Goal: Navigation & Orientation: Find specific page/section

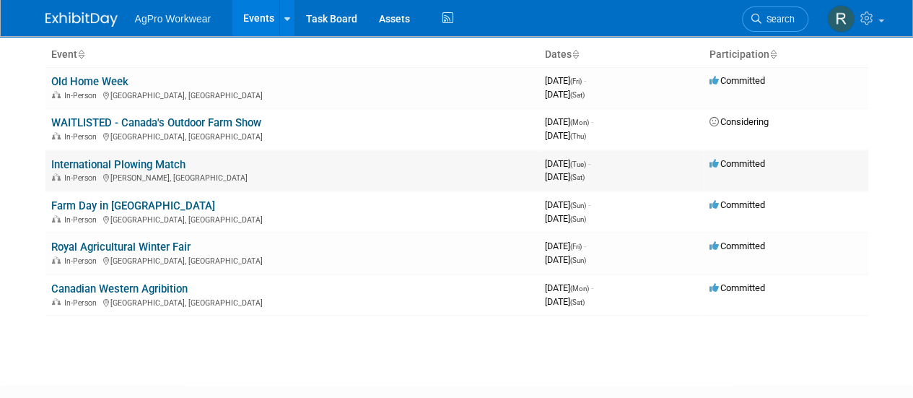
scroll to position [67, 0]
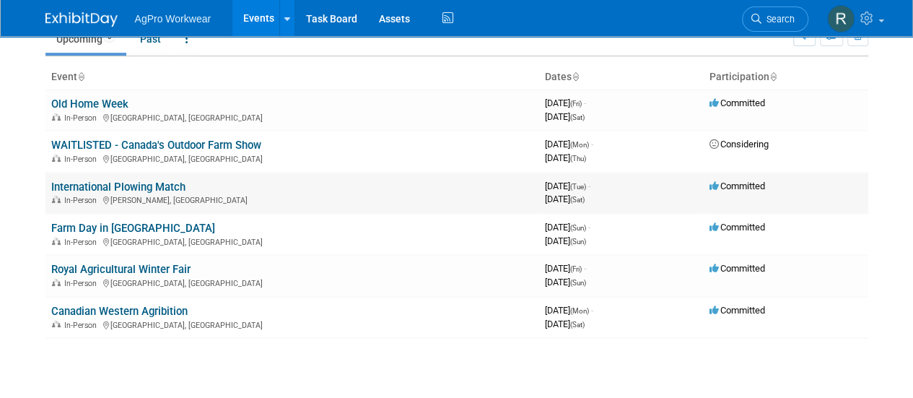
click at [162, 182] on link "International Plowing Match" at bounding box center [118, 187] width 134 height 13
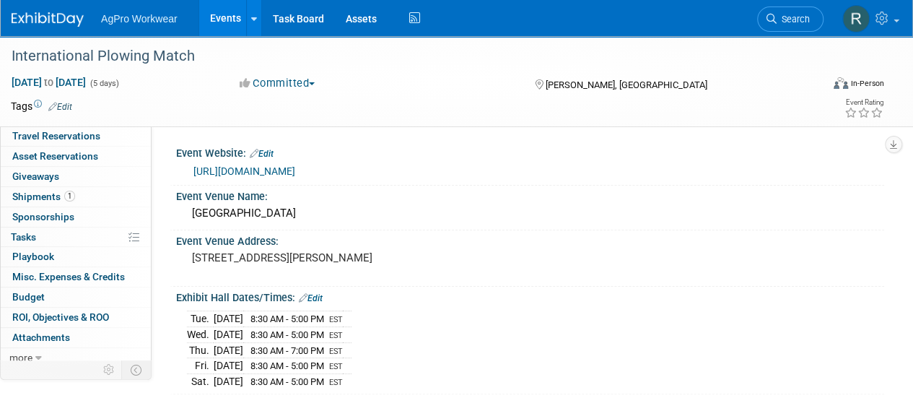
scroll to position [64, 0]
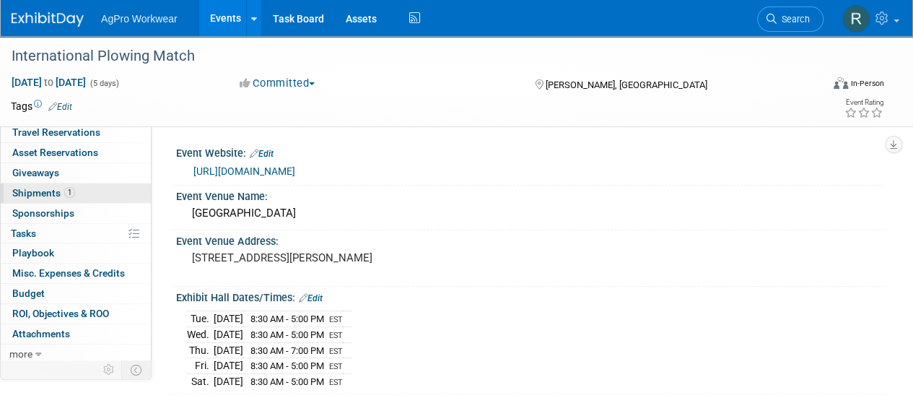
click at [77, 195] on link "1 Shipments 1" at bounding box center [76, 192] width 150 height 19
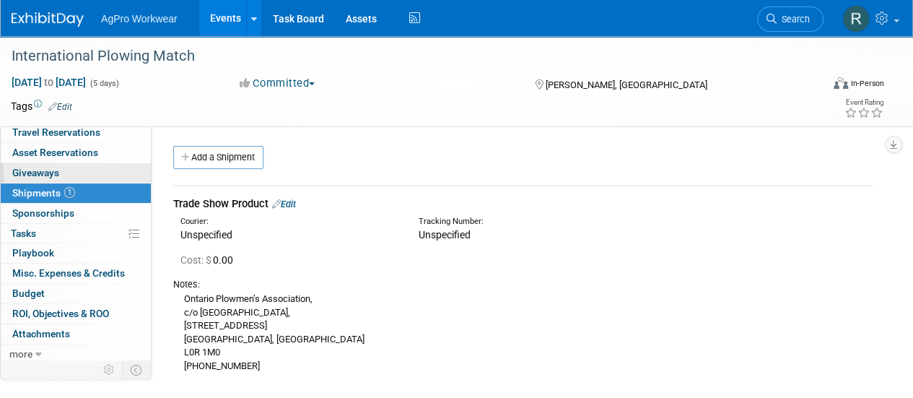
click at [68, 174] on link "0 Giveaways 0" at bounding box center [76, 172] width 150 height 19
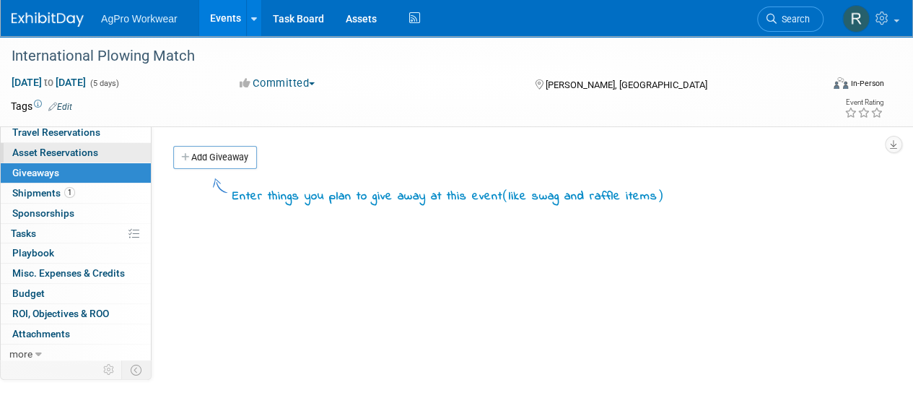
click at [66, 151] on span "Asset Reservations 0" at bounding box center [55, 153] width 86 height 12
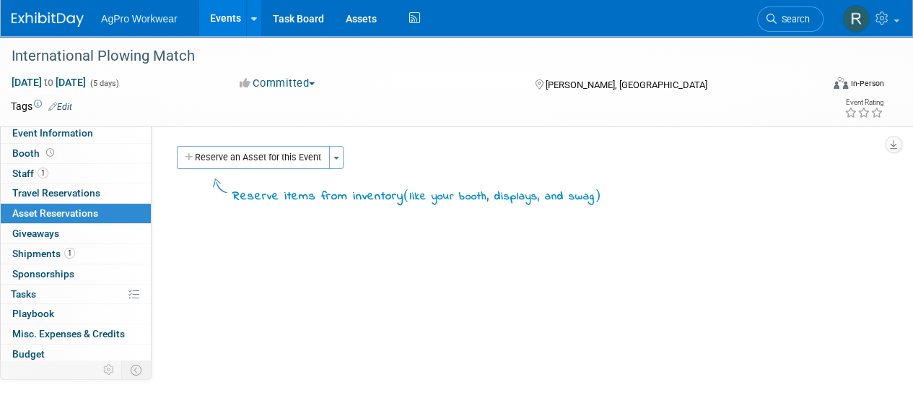
scroll to position [0, 0]
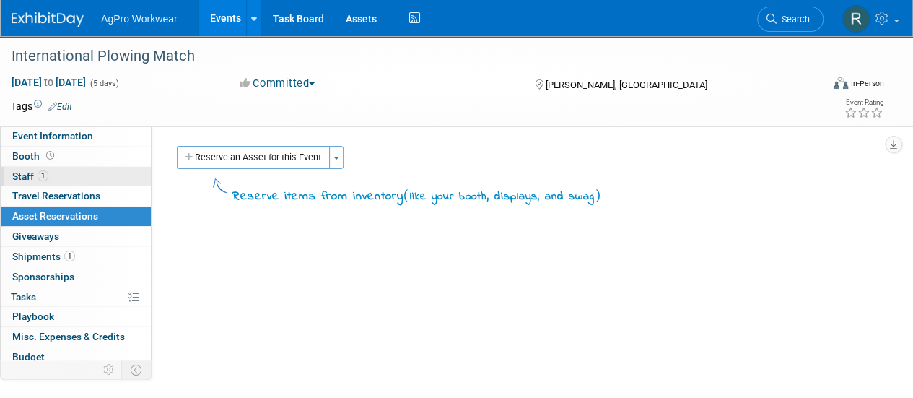
click at [63, 176] on link "1 Staff 1" at bounding box center [76, 176] width 150 height 19
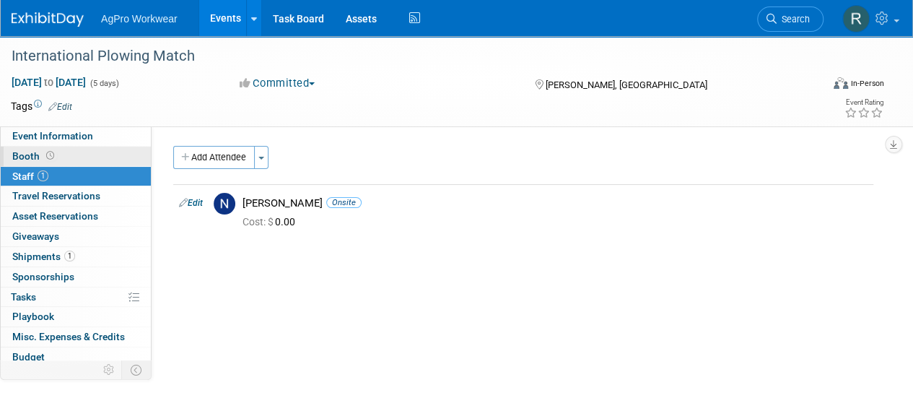
click at [32, 148] on link "Booth" at bounding box center [76, 156] width 150 height 19
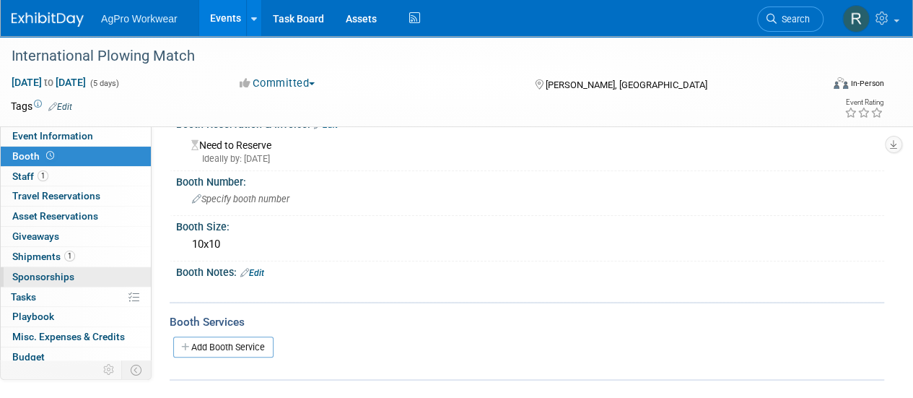
scroll to position [64, 0]
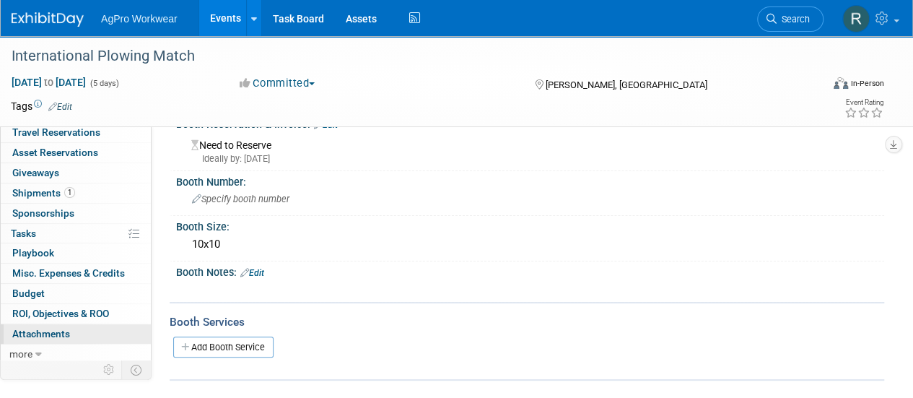
click at [56, 334] on span "Attachments 0" at bounding box center [41, 334] width 58 height 12
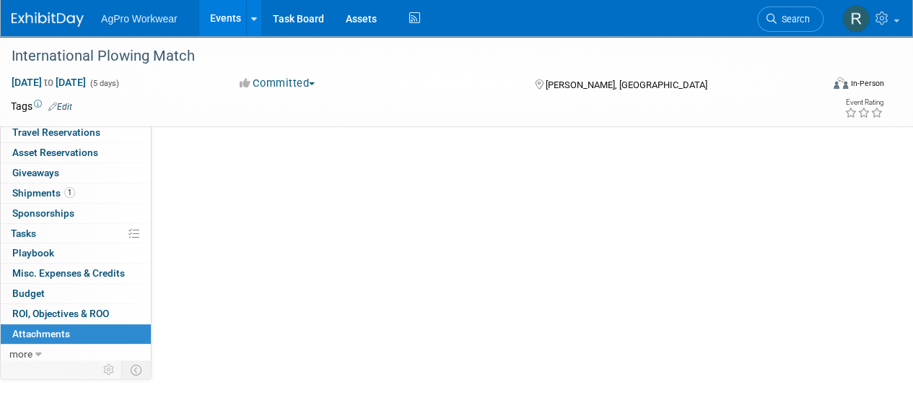
scroll to position [0, 0]
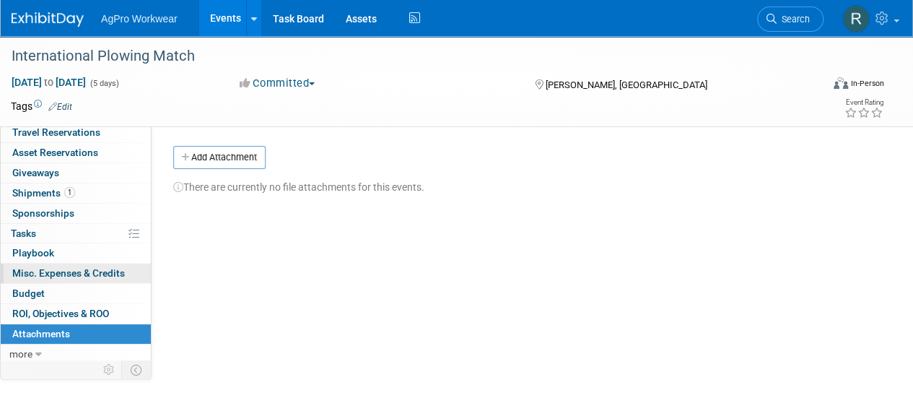
click at [74, 271] on span "Misc. Expenses & Credits 0" at bounding box center [68, 273] width 113 height 12
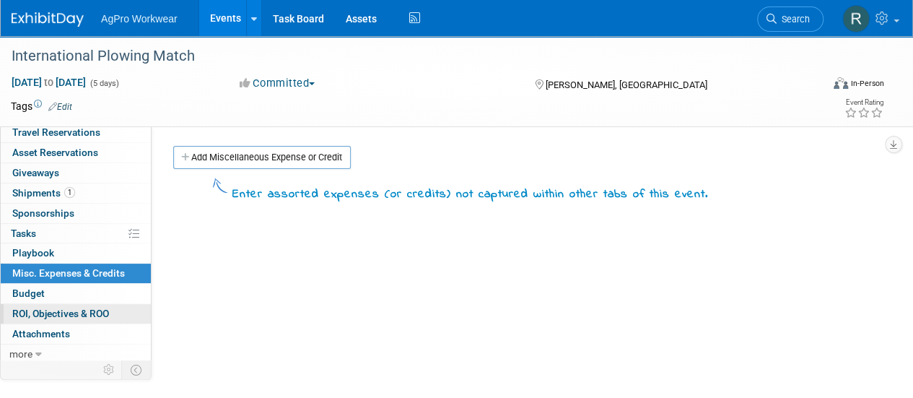
click at [61, 320] on link "0 ROI, Objectives & ROO 0" at bounding box center [76, 313] width 150 height 19
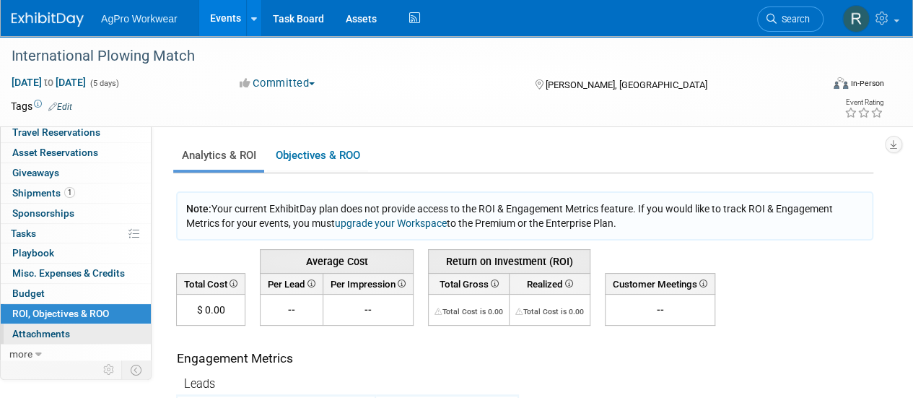
click at [55, 333] on span "Attachments 0" at bounding box center [41, 334] width 58 height 12
